Goal: Task Accomplishment & Management: Use online tool/utility

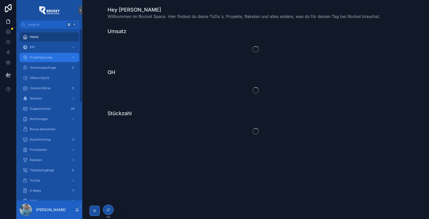
drag, startPoint x: 43, startPoint y: 56, endPoint x: 52, endPoint y: 59, distance: 9.9
click at [43, 56] on span "Projektplanung" at bounding box center [41, 58] width 22 height 4
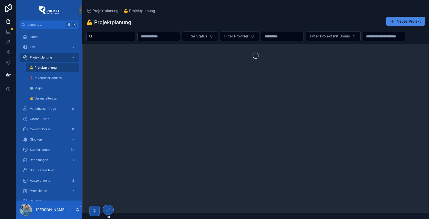
click at [113, 36] on input "scrollable content" at bounding box center [114, 36] width 42 height 7
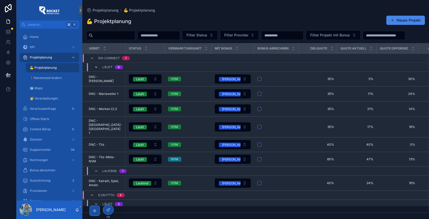
click at [96, 69] on icon "scrollable content" at bounding box center [96, 67] width 4 height 4
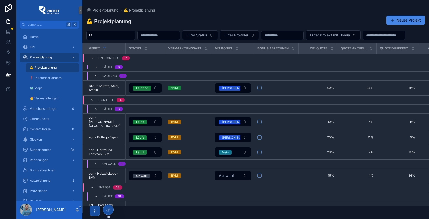
click at [95, 78] on icon "scrollable content" at bounding box center [96, 76] width 4 height 4
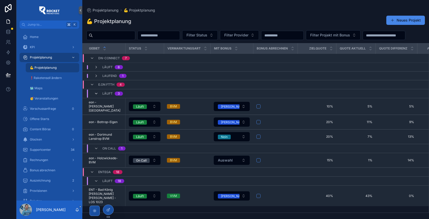
click at [97, 96] on icon "scrollable content" at bounding box center [96, 94] width 4 height 4
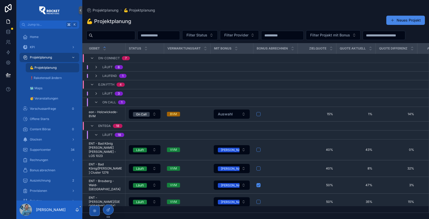
click at [95, 107] on div "On Call 1" at bounding box center [109, 102] width 31 height 8
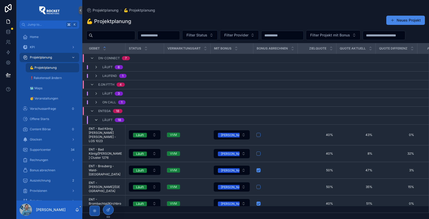
click at [96, 122] on icon "scrollable content" at bounding box center [96, 120] width 4 height 4
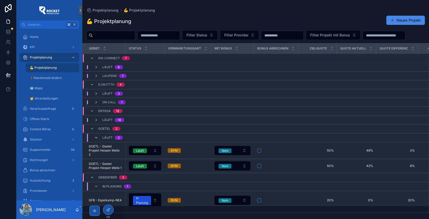
click at [96, 140] on icon "scrollable content" at bounding box center [96, 138] width 4 height 4
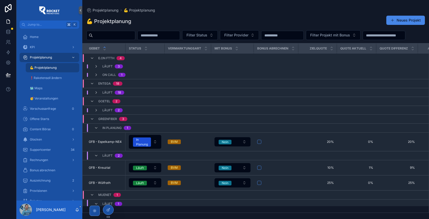
scroll to position [31, 0]
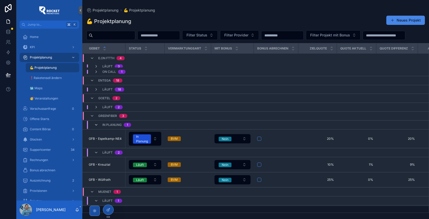
click at [96, 127] on icon "scrollable content" at bounding box center [96, 125] width 4 height 4
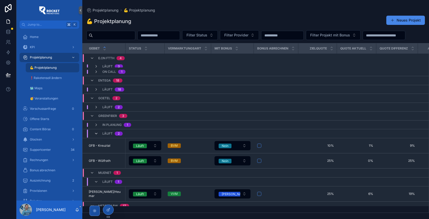
click at [96, 136] on icon "scrollable content" at bounding box center [96, 134] width 4 height 4
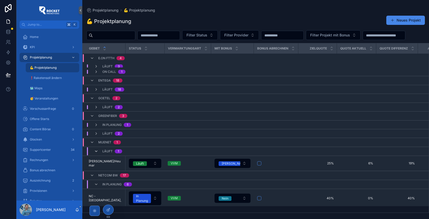
click at [96, 154] on icon "scrollable content" at bounding box center [96, 152] width 4 height 4
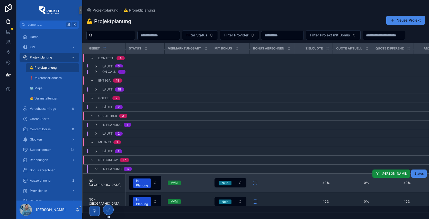
scroll to position [79, 0]
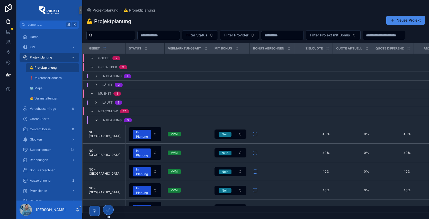
click at [95, 123] on icon "scrollable content" at bounding box center [96, 120] width 4 height 4
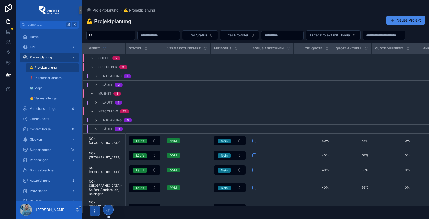
scroll to position [102, 0]
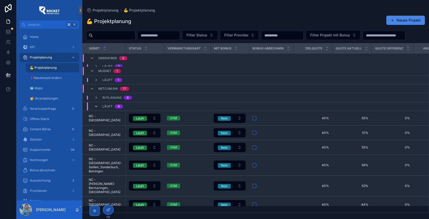
click at [96, 109] on icon "scrollable content" at bounding box center [96, 107] width 4 height 4
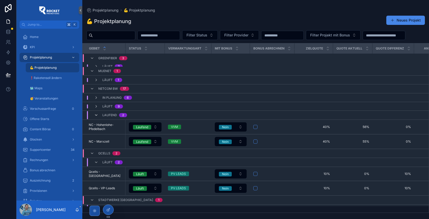
click at [96, 117] on icon "scrollable content" at bounding box center [96, 115] width 4 height 4
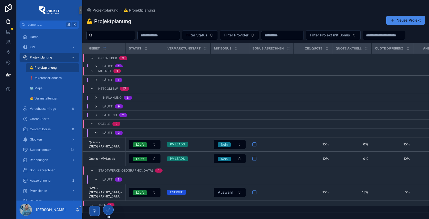
click at [96, 135] on icon "scrollable content" at bounding box center [96, 133] width 4 height 4
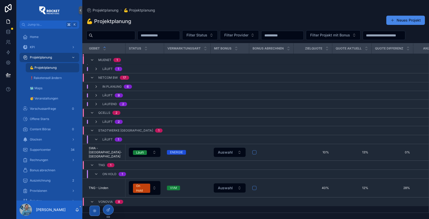
scroll to position [115, 0]
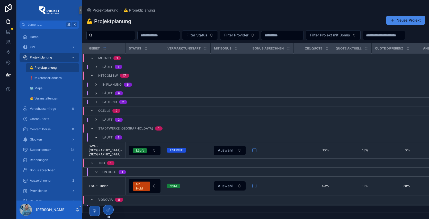
click at [96, 140] on icon "scrollable content" at bounding box center [96, 138] width 4 height 4
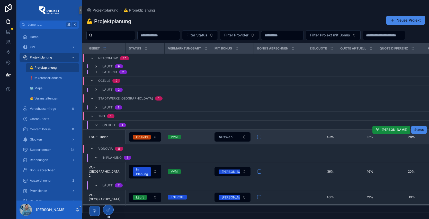
scroll to position [150, 0]
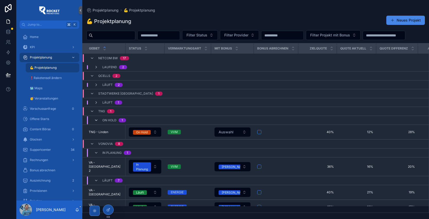
click at [97, 123] on icon "scrollable content" at bounding box center [96, 120] width 4 height 4
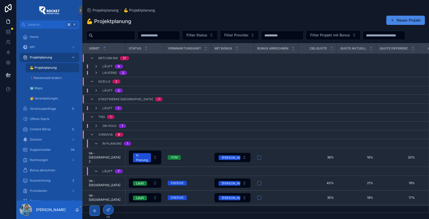
scroll to position [169, 0]
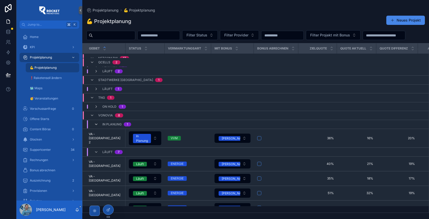
click at [97, 127] on icon "scrollable content" at bounding box center [96, 125] width 4 height 4
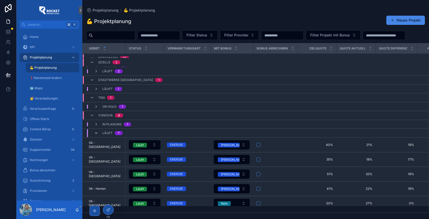
click at [96, 135] on icon "scrollable content" at bounding box center [96, 133] width 4 height 4
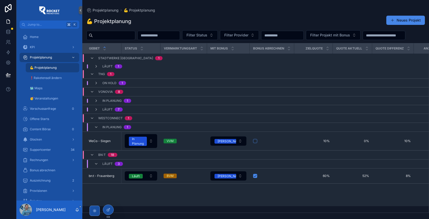
scroll to position [192, 0]
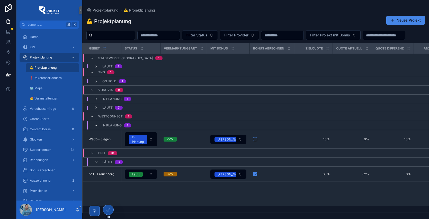
click at [95, 128] on icon "scrollable content" at bounding box center [96, 126] width 4 height 4
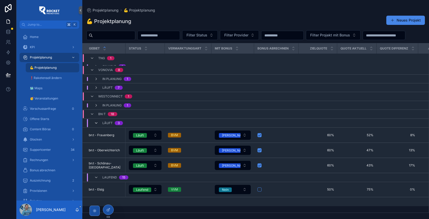
click at [96, 125] on icon "scrollable content" at bounding box center [96, 123] width 4 height 4
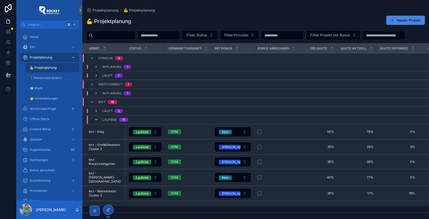
click at [97, 122] on icon "scrollable content" at bounding box center [96, 120] width 4 height 4
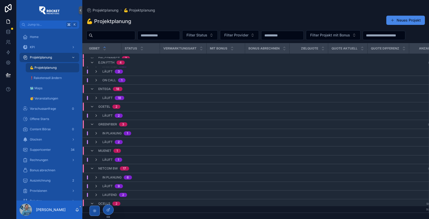
scroll to position [0, 0]
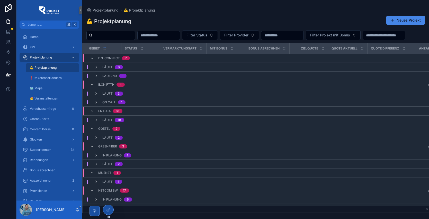
click at [93, 60] on icon "scrollable content" at bounding box center [92, 58] width 4 height 4
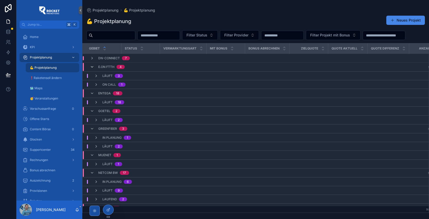
click at [92, 69] on icon "scrollable content" at bounding box center [92, 67] width 4 height 4
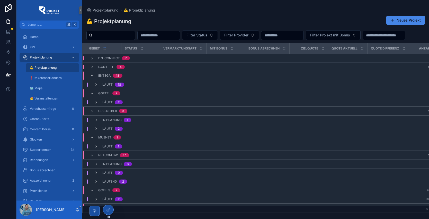
click at [92, 80] on div "Entega 18" at bounding box center [106, 76] width 32 height 8
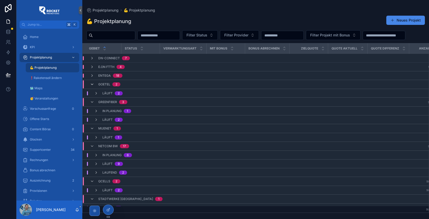
click at [91, 87] on icon "scrollable content" at bounding box center [92, 84] width 4 height 4
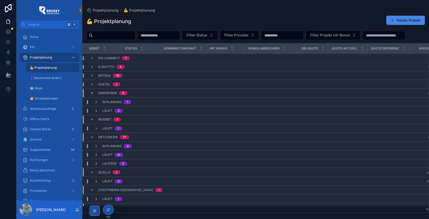
click at [92, 95] on icon "scrollable content" at bounding box center [92, 93] width 4 height 4
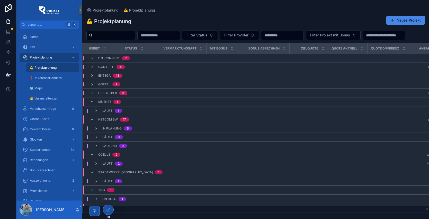
click at [93, 104] on icon "scrollable content" at bounding box center [92, 102] width 4 height 4
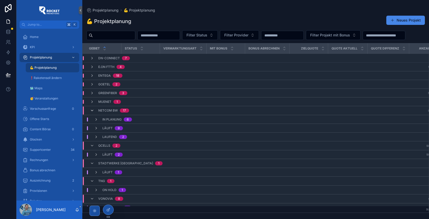
click at [92, 113] on icon "scrollable content" at bounding box center [92, 111] width 4 height 4
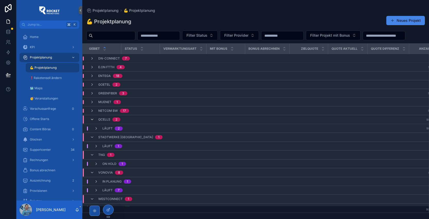
click at [93, 122] on icon "scrollable content" at bounding box center [92, 120] width 4 height 4
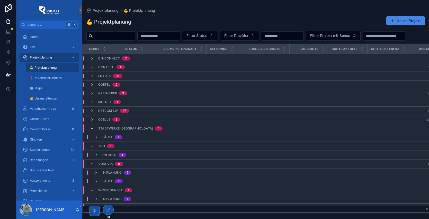
click at [92, 131] on icon "scrollable content" at bounding box center [92, 129] width 4 height 4
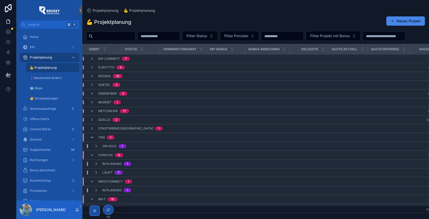
click at [91, 140] on icon "scrollable content" at bounding box center [92, 138] width 4 height 4
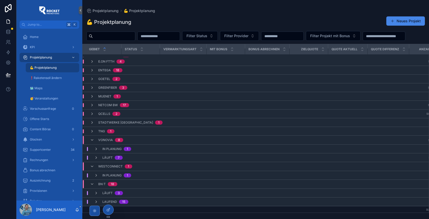
scroll to position [17, 0]
click at [92, 140] on icon "scrollable content" at bounding box center [92, 140] width 4 height 4
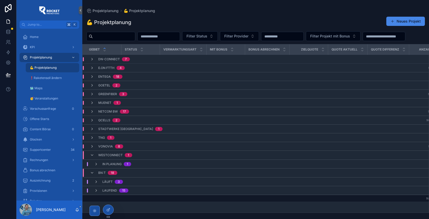
scroll to position [0, 0]
click at [90, 158] on icon "scrollable content" at bounding box center [92, 155] width 4 height 4
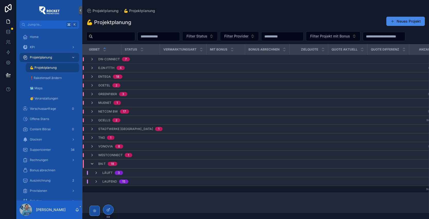
click at [91, 166] on icon "scrollable content" at bounding box center [92, 164] width 4 height 4
